Goal: Find specific page/section: Find specific page/section

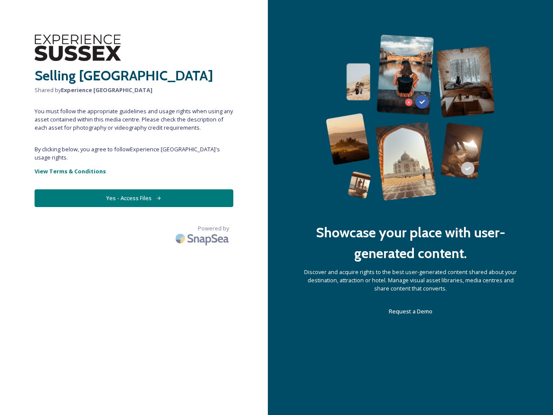
click at [276, 207] on div "Showcase your place with user-generated content. Discover and acquire rights to…" at bounding box center [410, 207] width 285 height 415
click at [134, 190] on button "Yes - Access Files" at bounding box center [134, 198] width 199 height 18
click at [203, 228] on img at bounding box center [203, 238] width 60 height 20
